Goal: Navigation & Orientation: Find specific page/section

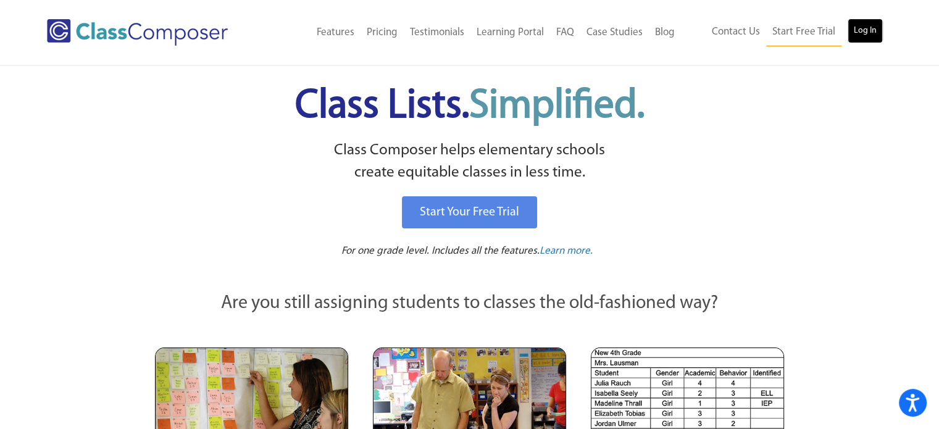
click at [876, 28] on link "Log In" at bounding box center [864, 31] width 35 height 25
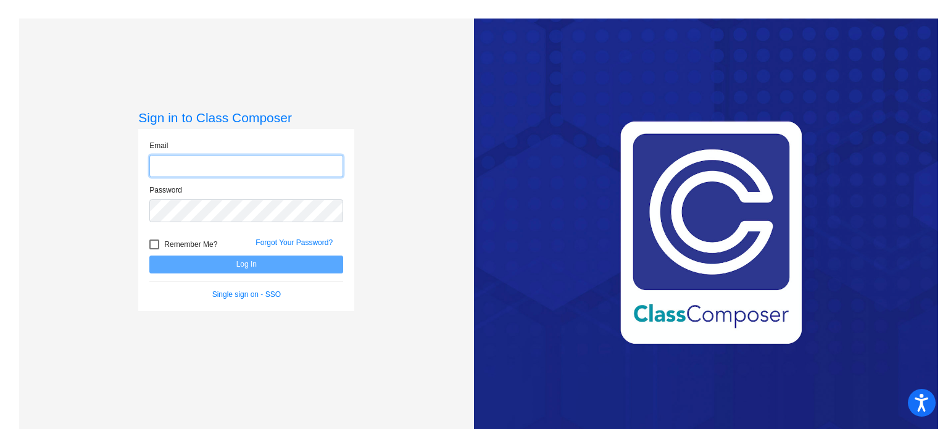
type input "[EMAIL_ADDRESS][DOMAIN_NAME]"
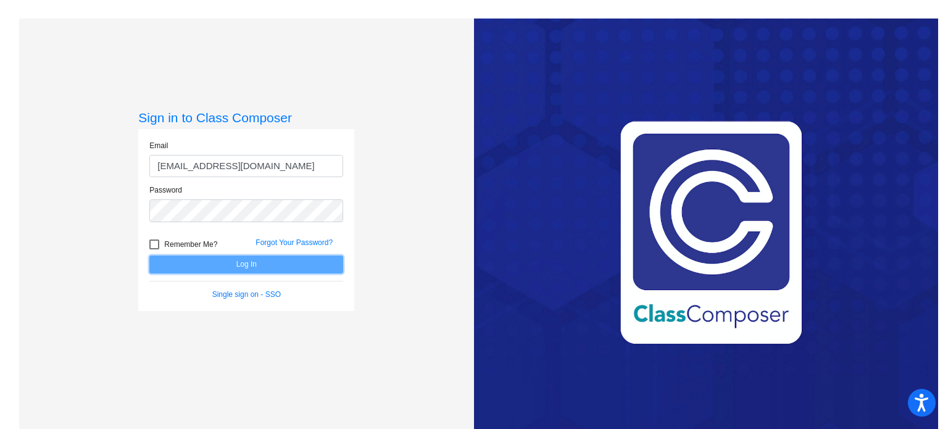
click at [193, 266] on button "Log In" at bounding box center [246, 264] width 194 height 18
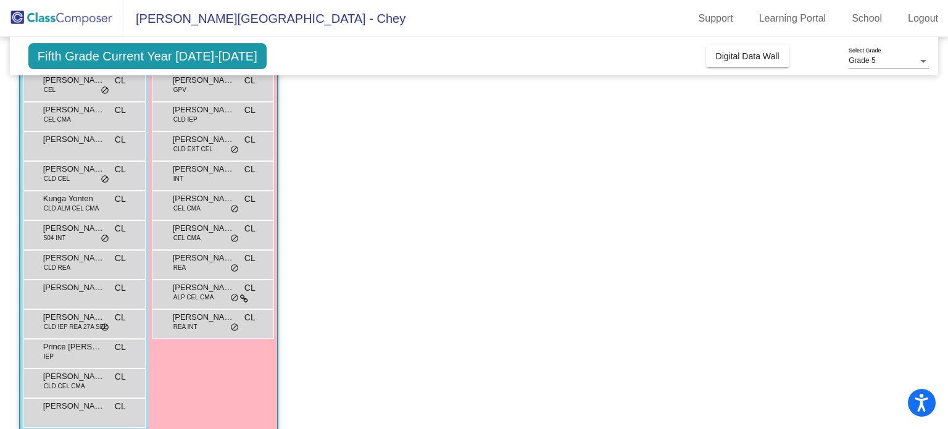
scroll to position [214, 0]
click at [53, 360] on div "Prince [PERSON_NAME] IEP CL lock do_not_disturb_alt" at bounding box center [83, 352] width 118 height 25
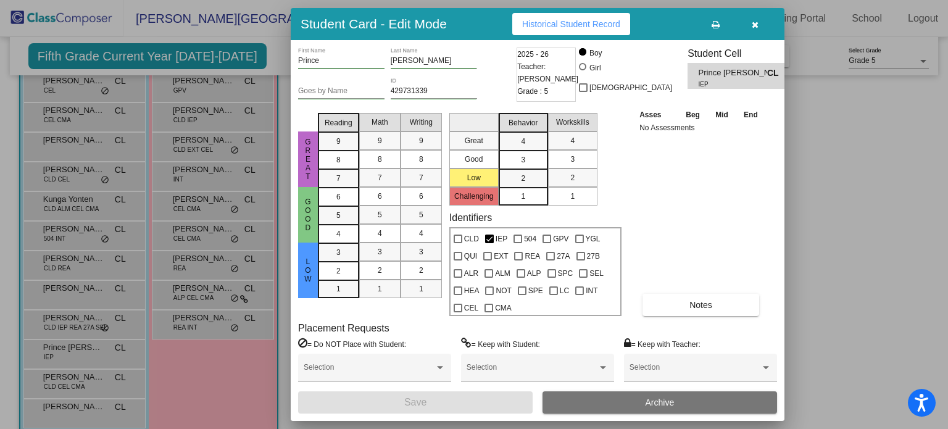
click at [845, 189] on div at bounding box center [474, 214] width 948 height 429
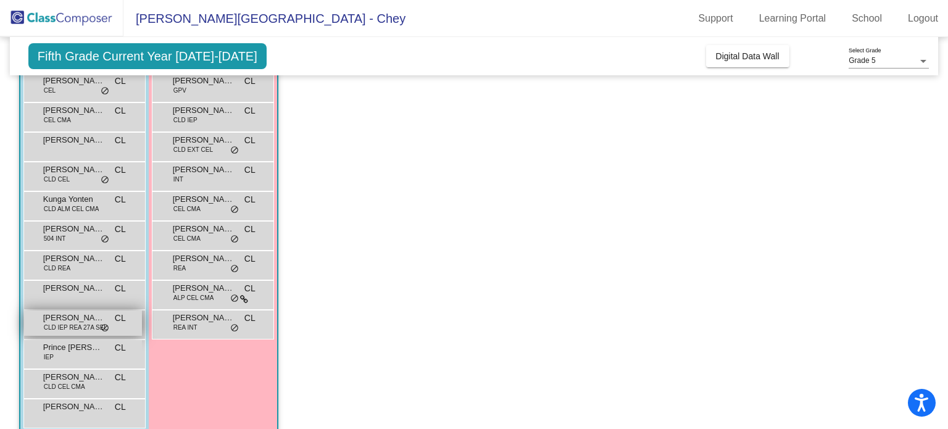
click at [59, 323] on span "CLD IEP REA 27A SEL" at bounding box center [76, 327] width 64 height 9
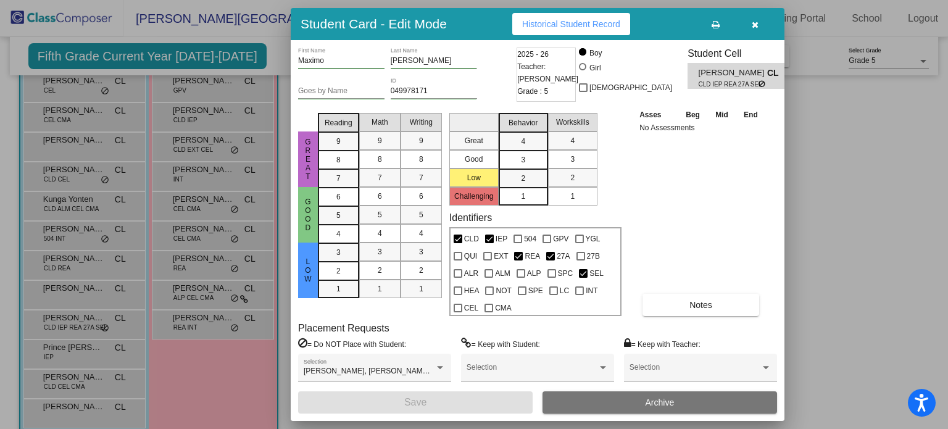
click at [844, 284] on div at bounding box center [474, 214] width 948 height 429
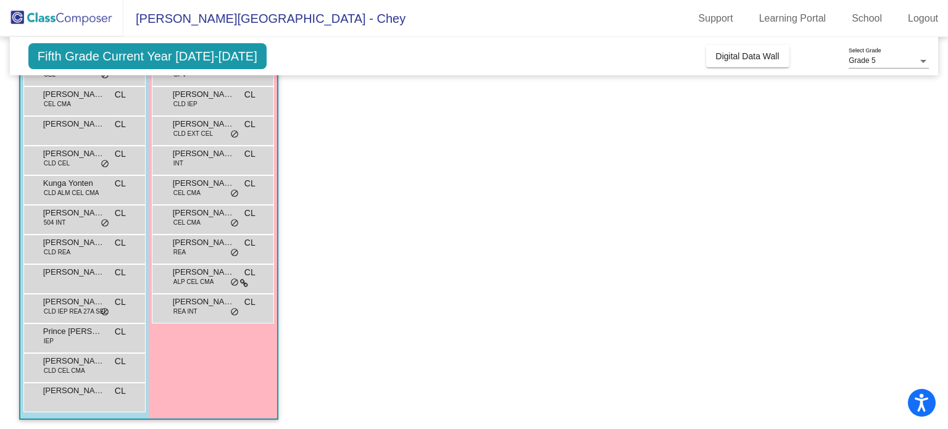
scroll to position [232, 0]
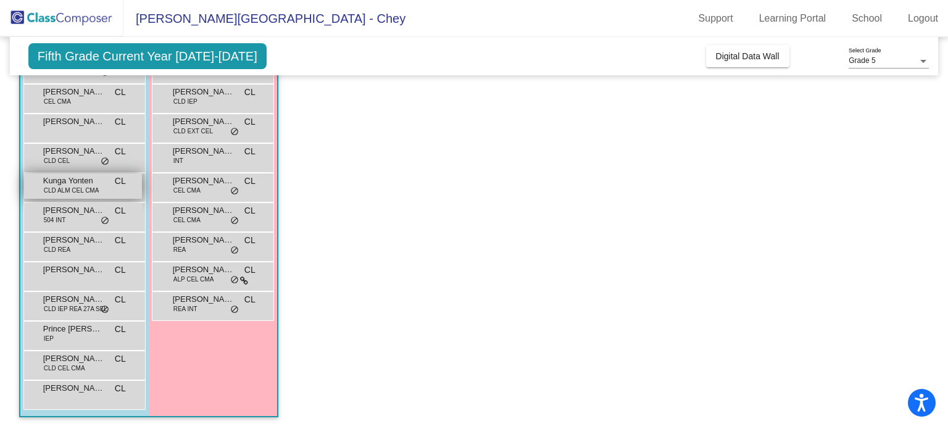
click at [52, 189] on span "CLD ALM CEL CMA" at bounding box center [72, 190] width 56 height 9
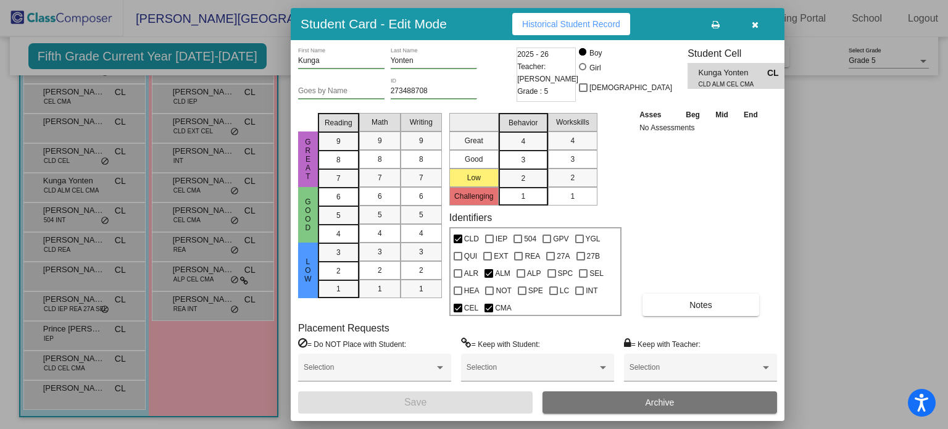
click at [864, 176] on div at bounding box center [474, 214] width 948 height 429
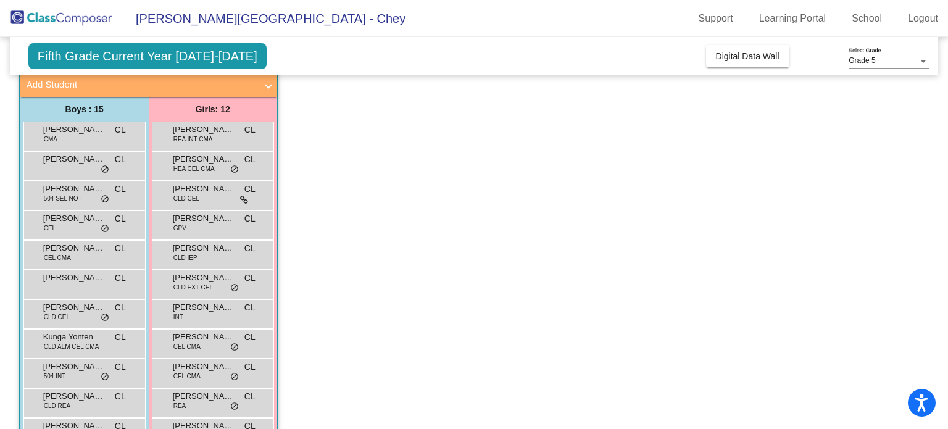
scroll to position [0, 0]
